Goal: Use online tool/utility: Utilize a website feature to perform a specific function

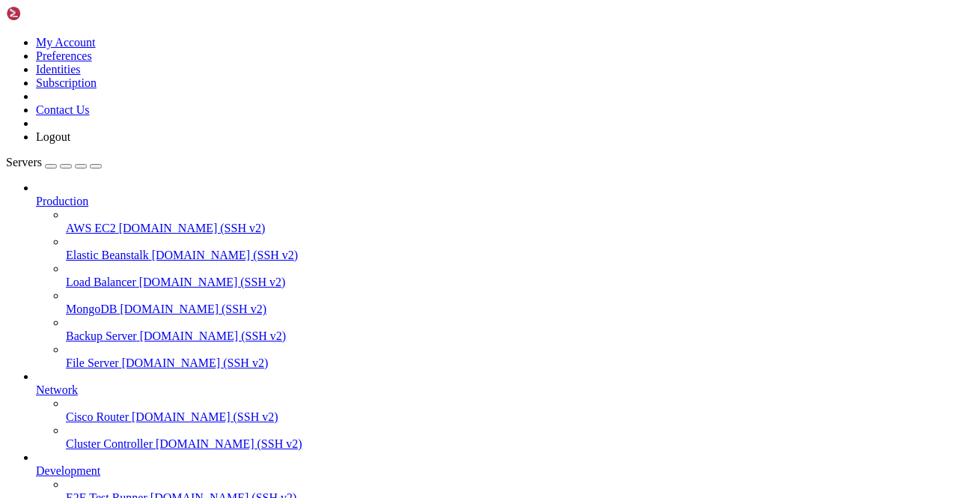
scroll to position [186, 0]
